Goal: Task Accomplishment & Management: Use online tool/utility

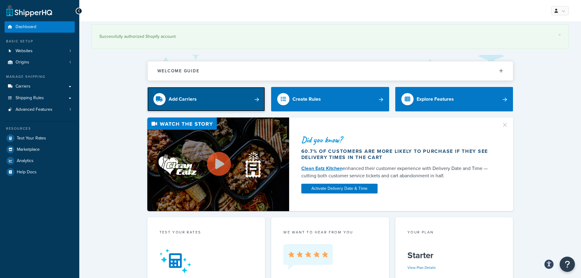
click at [179, 99] on div "Add Carriers" at bounding box center [183, 99] width 28 height 9
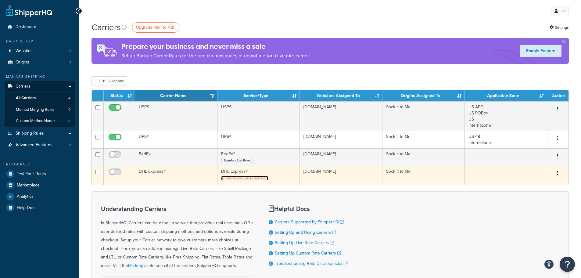
click at [254, 180] on span "Enter Credentials to Get Rates" at bounding box center [246, 178] width 44 height 5
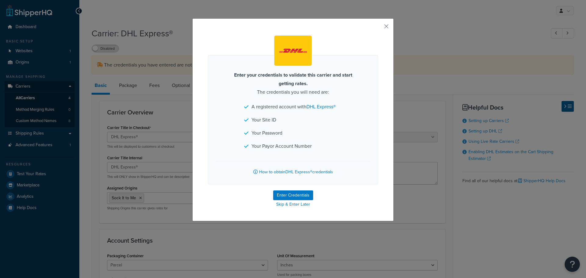
select select "dhl"
click at [290, 196] on button "Enter Credentials" at bounding box center [293, 195] width 40 height 10
select select "US"
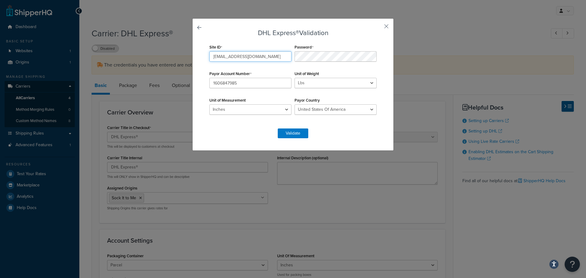
click at [247, 51] on input "warehouse@sockittome.com" at bounding box center [250, 56] width 82 height 10
click at [230, 58] on input "warehouse@sockittome.com" at bounding box center [250, 56] width 82 height 10
click at [233, 55] on input "warehouse@sockittome.com" at bounding box center [250, 56] width 82 height 10
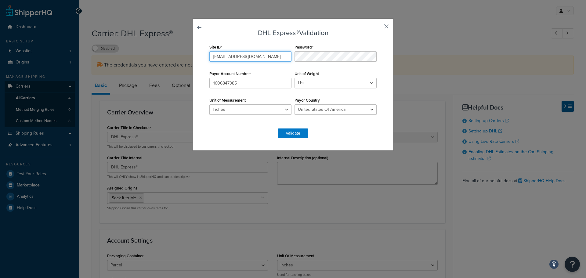
click at [233, 55] on input "warehouse@sockittome.com" at bounding box center [250, 56] width 82 height 10
click at [232, 55] on input "warehouse@sockittome.com" at bounding box center [250, 56] width 82 height 10
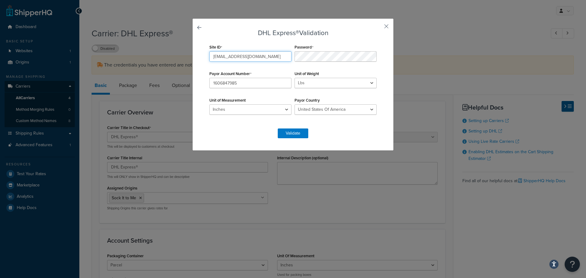
drag, startPoint x: 232, startPoint y: 55, endPoint x: 205, endPoint y: 59, distance: 26.5
click at [225, 56] on input "warehouse@sockittome.com" at bounding box center [250, 56] width 82 height 10
click at [196, 61] on div "DHL Express® Validation Site ID warehouse@sockittome.com Password Payor Account…" at bounding box center [292, 84] width 201 height 132
click at [230, 54] on input "warehouse@sockittome.com" at bounding box center [250, 56] width 82 height 10
click at [232, 56] on input "warehouse@sockittome.com" at bounding box center [250, 56] width 82 height 10
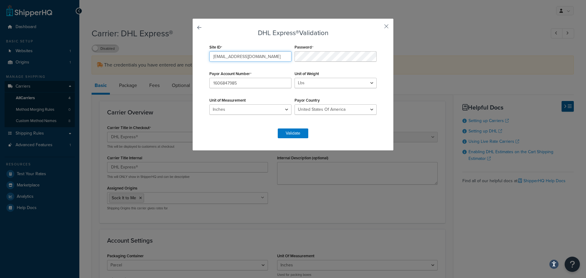
drag, startPoint x: 232, startPoint y: 56, endPoint x: 223, endPoint y: 56, distance: 9.2
click at [231, 56] on input "warehouse@sockittome.com" at bounding box center [250, 56] width 82 height 10
click at [226, 56] on input "warehouse@sockittome.com" at bounding box center [250, 56] width 82 height 10
click at [217, 56] on input "warehouse@sockittome.com" at bounding box center [250, 56] width 82 height 10
drag, startPoint x: 212, startPoint y: 56, endPoint x: 206, endPoint y: 56, distance: 5.8
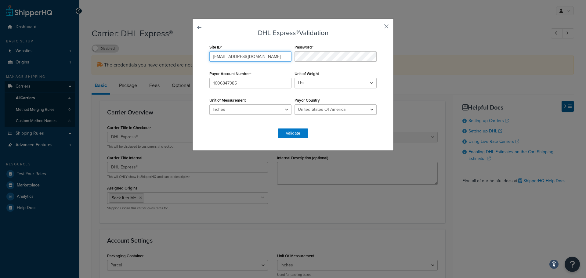
click at [208, 56] on div "Site ID warehouse@sockittome.com" at bounding box center [250, 52] width 85 height 19
click at [233, 56] on input "warehouse@sockittome.com" at bounding box center [250, 56] width 82 height 10
type input "jacob@sockittome.com"
click at [299, 131] on button "Validate" at bounding box center [293, 133] width 31 height 10
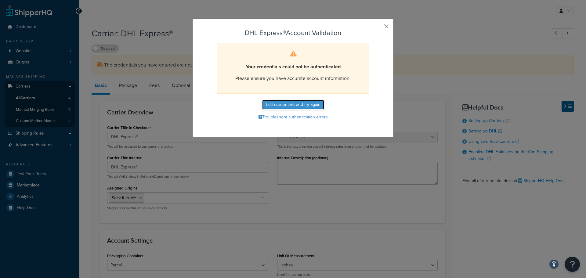
click at [290, 104] on button "Edit credentials and try again" at bounding box center [293, 105] width 62 height 10
select select "US"
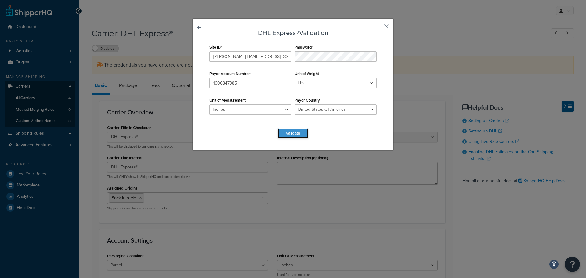
click at [290, 132] on button "Validate" at bounding box center [293, 133] width 31 height 10
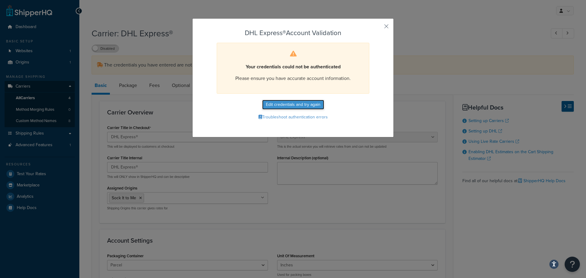
click at [277, 103] on button "Edit credentials and try again" at bounding box center [293, 105] width 62 height 10
select select "US"
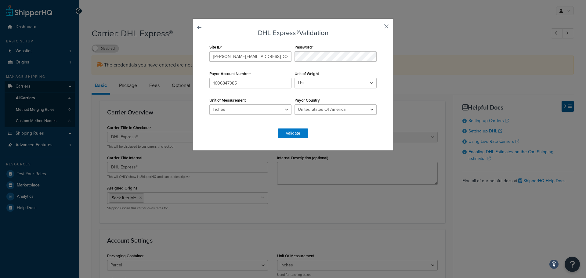
click at [236, 131] on form "DHL Express® Validation Site ID jacob@sockittome.com Password Payor Account Num…" at bounding box center [293, 83] width 170 height 109
click at [263, 57] on input "jacob@sockittome.com" at bounding box center [250, 56] width 82 height 10
click at [262, 56] on input "jacob@sockittome.com" at bounding box center [250, 56] width 82 height 10
